Goal: Information Seeking & Learning: Learn about a topic

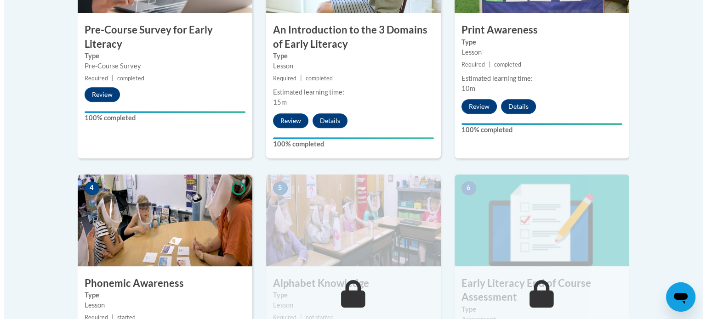
scroll to position [526, 0]
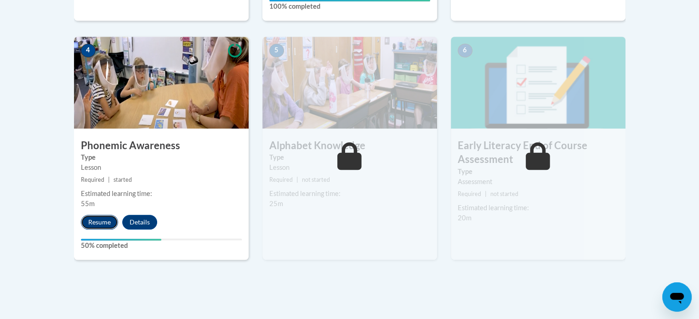
click at [94, 217] on button "Resume" at bounding box center [99, 222] width 37 height 15
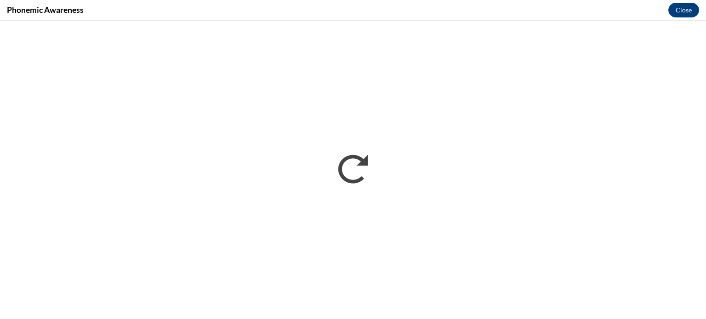
scroll to position [0, 0]
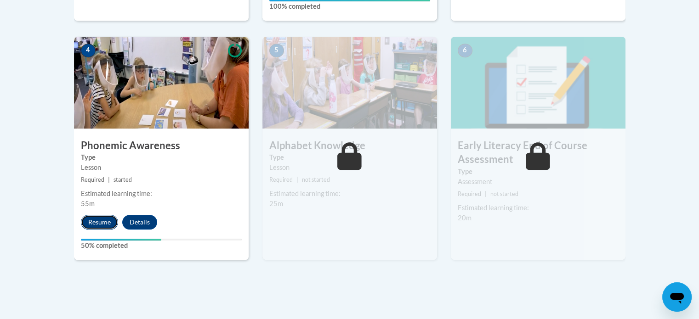
click at [86, 222] on button "Resume" at bounding box center [99, 222] width 37 height 15
